Goal: Information Seeking & Learning: Learn about a topic

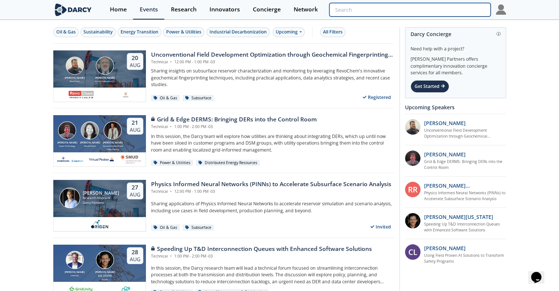
click at [452, 8] on input "search" at bounding box center [409, 10] width 161 height 14
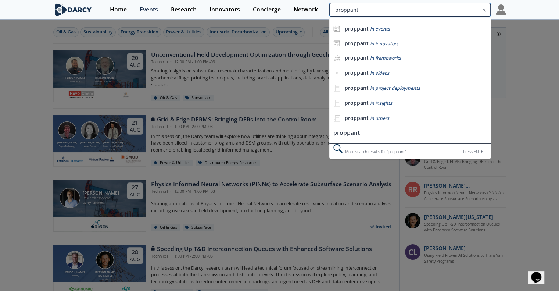
type input "proppant"
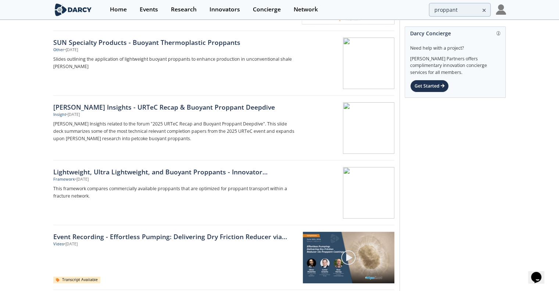
scroll to position [147, 0]
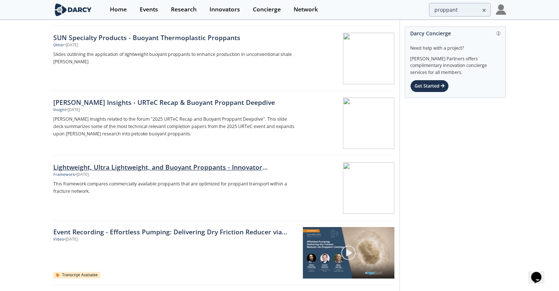
click at [128, 172] on div "Framework • [DATE]" at bounding box center [174, 175] width 243 height 6
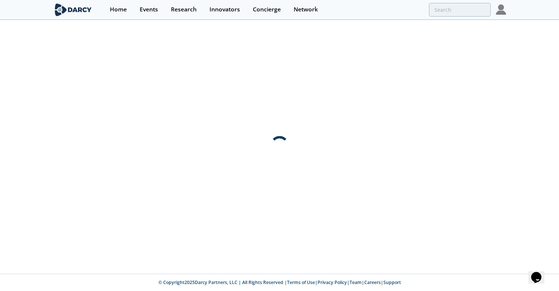
scroll to position [0, 0]
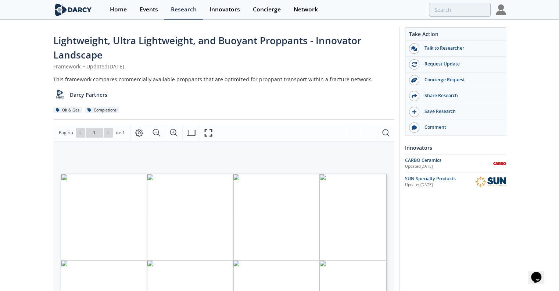
click at [484, 180] on img at bounding box center [490, 181] width 31 height 11
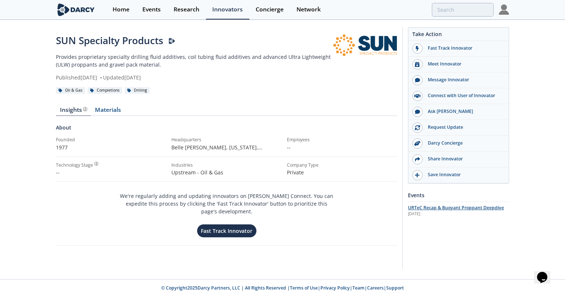
click at [458, 207] on span "URTeC Recap & Buoyant Proppant Deepdive" at bounding box center [456, 207] width 96 height 6
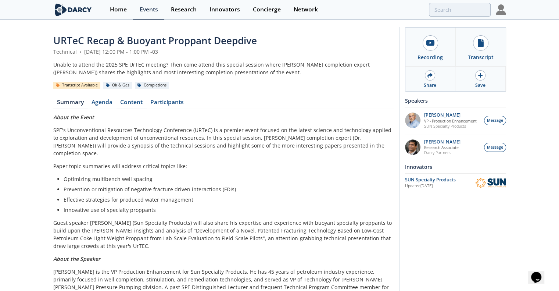
click at [128, 103] on link "Content" at bounding box center [132, 103] width 30 height 9
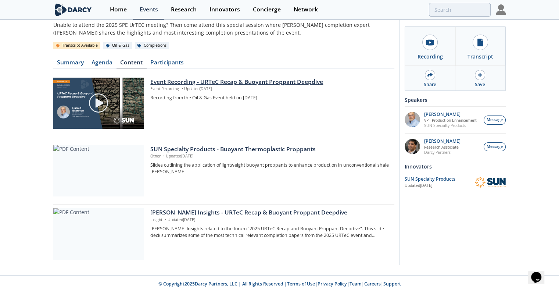
scroll to position [41, 0]
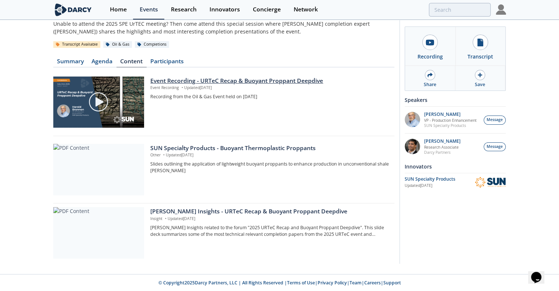
click at [97, 101] on img at bounding box center [98, 102] width 21 height 21
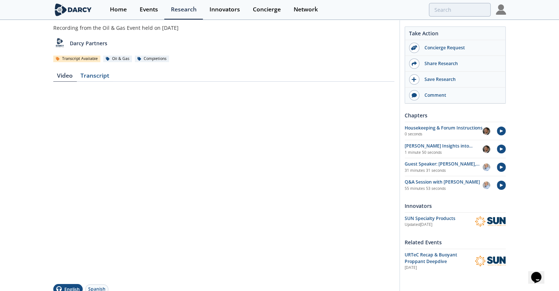
scroll to position [74, 0]
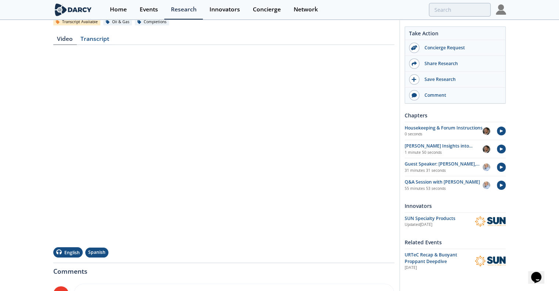
click at [103, 250] on button "Spanish" at bounding box center [96, 252] width 23 height 10
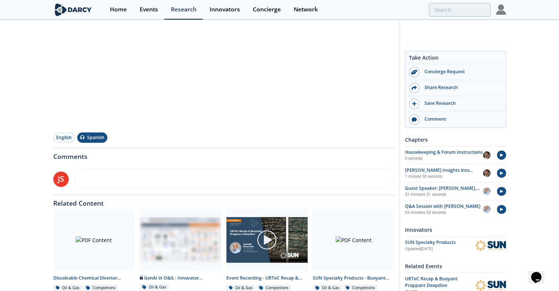
scroll to position [221, 0]
